Goal: Task Accomplishment & Management: Manage account settings

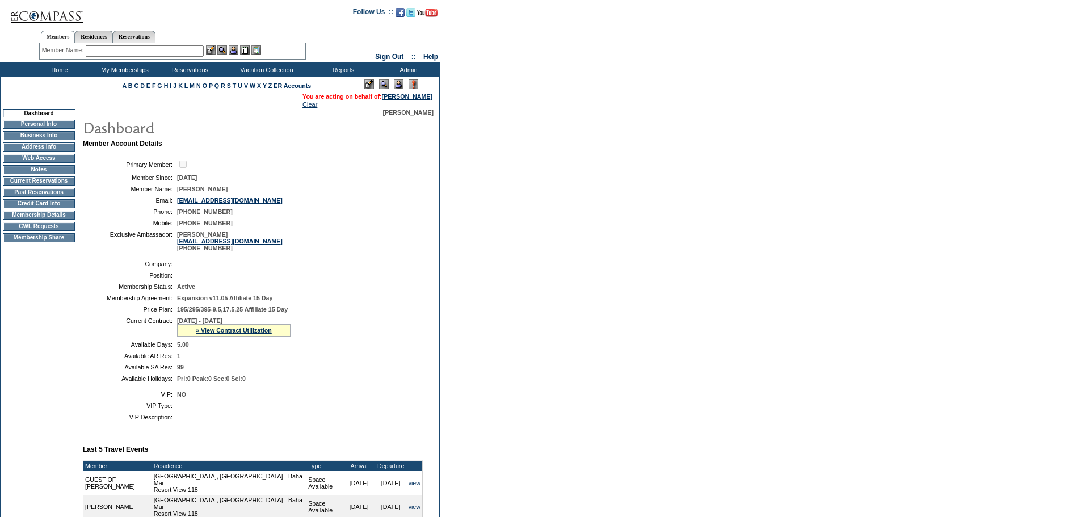
click at [56, 231] on td "CWL Requests" at bounding box center [39, 226] width 72 height 9
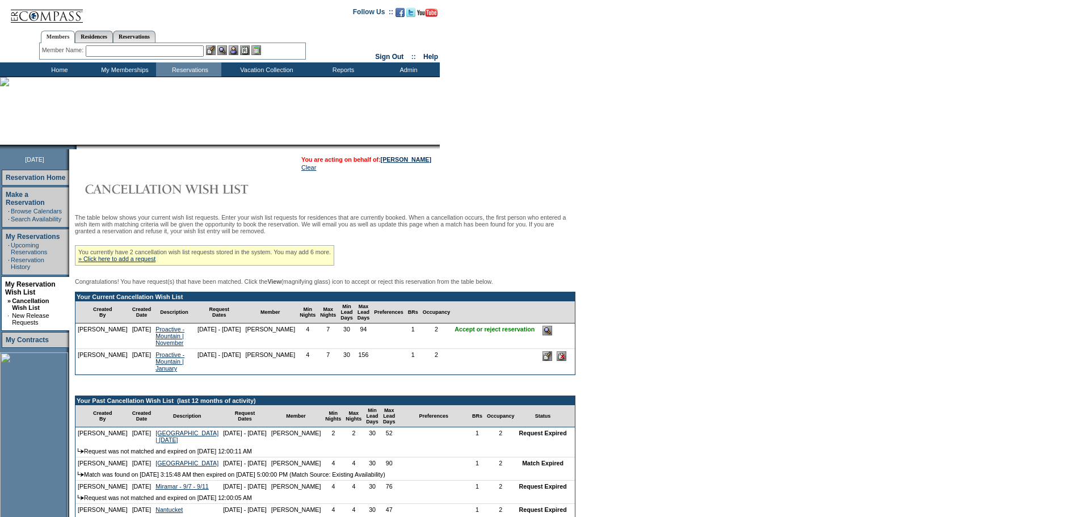
click at [552, 335] on input "image" at bounding box center [548, 331] width 10 height 10
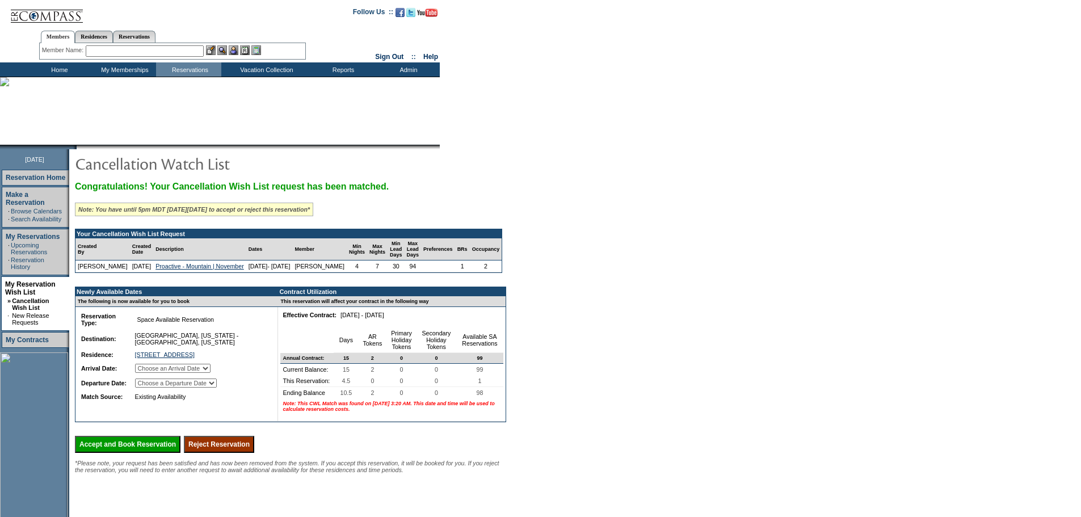
click at [598, 166] on form "Follow Us ::" at bounding box center [540, 307] width 1081 height 614
click at [228, 375] on td "Choose an Arrival Date Saturday, November 1, 2025 Sunday, November 2, 2025 Mond…" at bounding box center [201, 369] width 136 height 14
click at [211, 373] on select "Choose an Arrival Date Saturday, November 1, 2025 Sunday, November 2, 2025 Mond…" at bounding box center [172, 368] width 75 height 9
select select "11/01/2025"
click at [149, 373] on select "Choose an Arrival Date Saturday, November 1, 2025 Sunday, November 2, 2025 Mond…" at bounding box center [172, 368] width 75 height 9
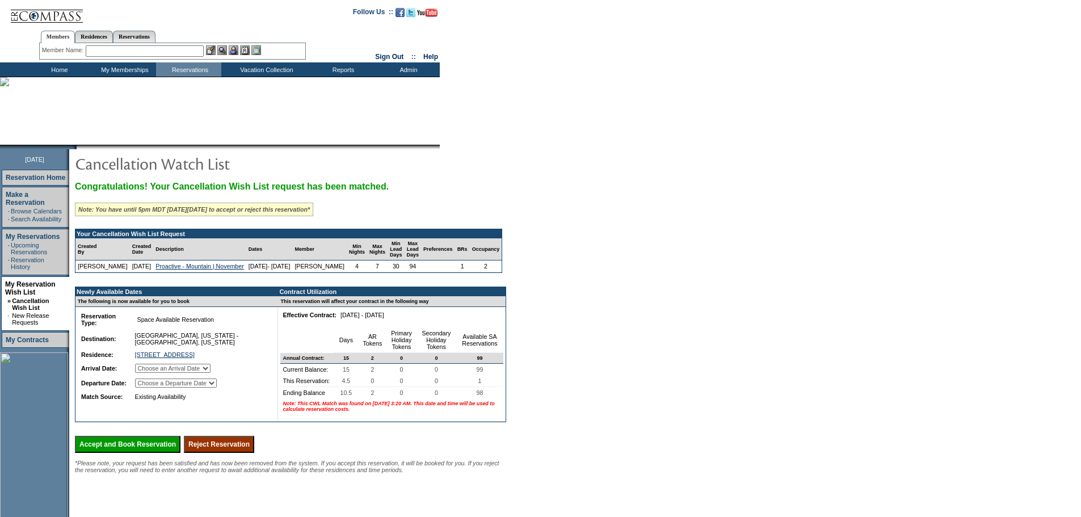
click at [217, 388] on select "Choose a Departure Date Sunday, November 2, 2025 Monday, November 3, 2025 Tuesd…" at bounding box center [176, 383] width 82 height 9
select select "11/08/2025"
click at [150, 388] on select "Choose a Departure Date Sunday, November 2, 2025 Monday, November 3, 2025 Tuesd…" at bounding box center [176, 383] width 82 height 9
click at [614, 384] on form "Follow Us ::" at bounding box center [540, 307] width 1081 height 614
click at [165, 46] on input "text" at bounding box center [145, 50] width 118 height 11
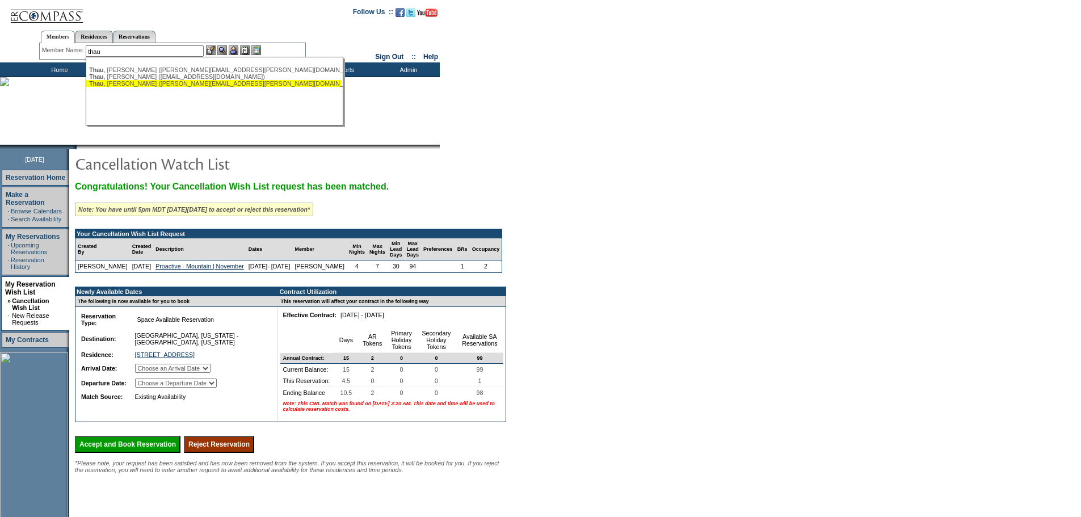
click at [162, 87] on div "Thau , Jill (jill.thau@gmail.com)" at bounding box center [214, 83] width 250 height 7
type input "Thau, Jill (jill.thau@gmail.com)"
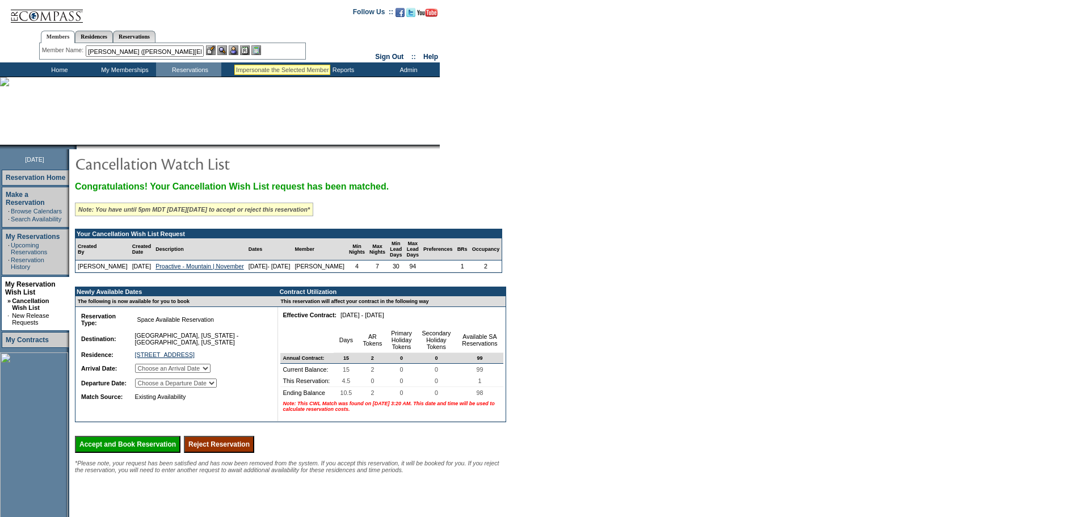
click at [234, 51] on img at bounding box center [234, 50] width 10 height 10
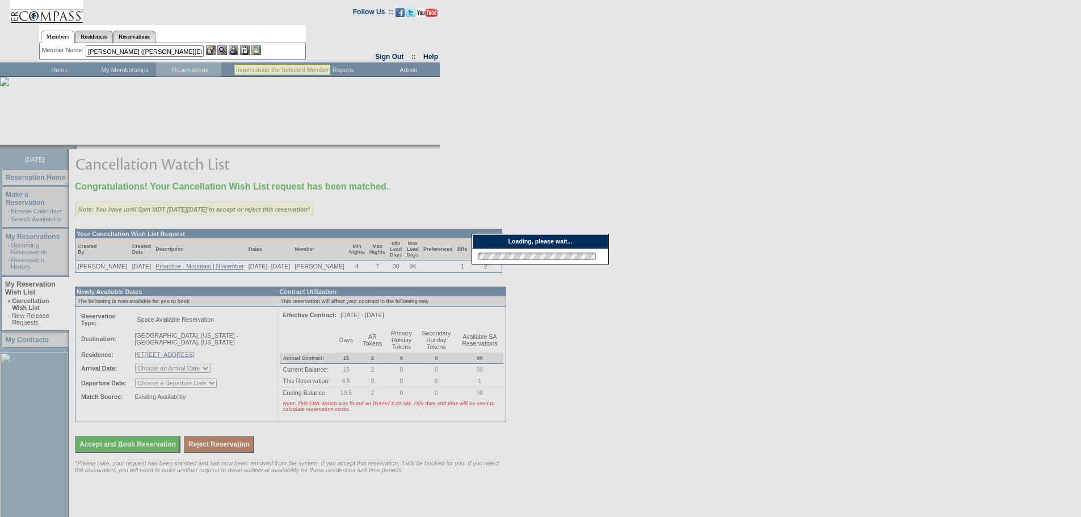
click at [225, 51] on img at bounding box center [222, 50] width 10 height 10
